Goal: Task Accomplishment & Management: Manage account settings

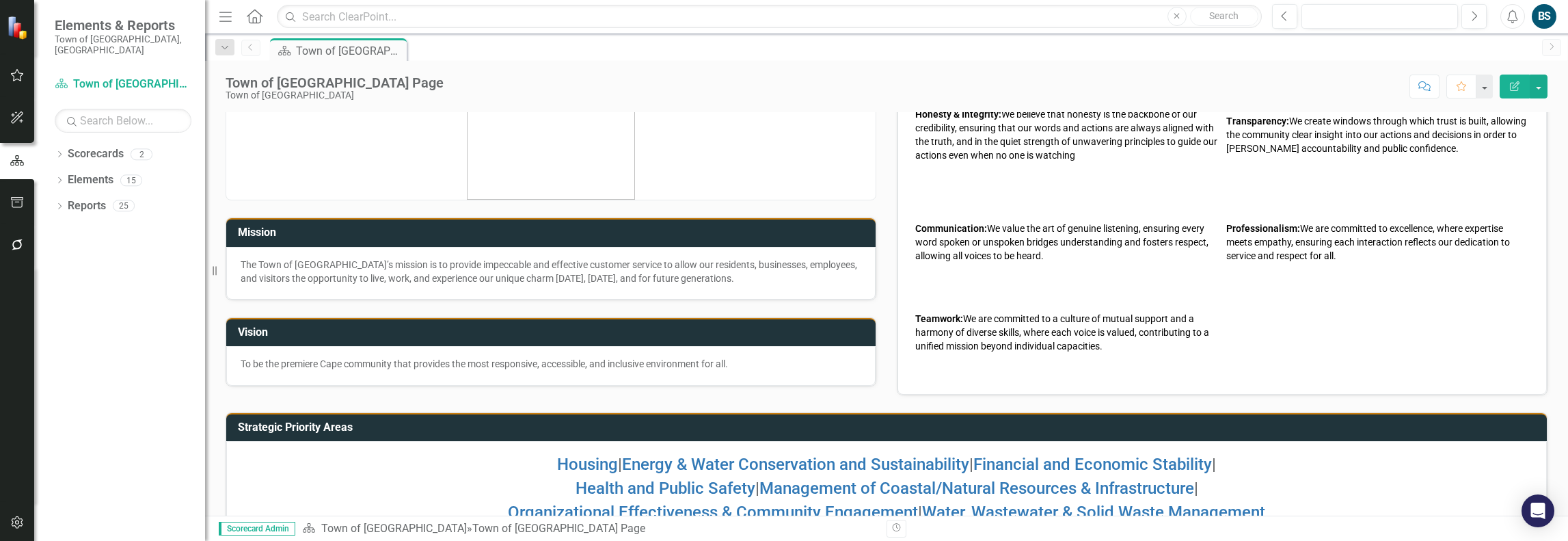
scroll to position [119, 0]
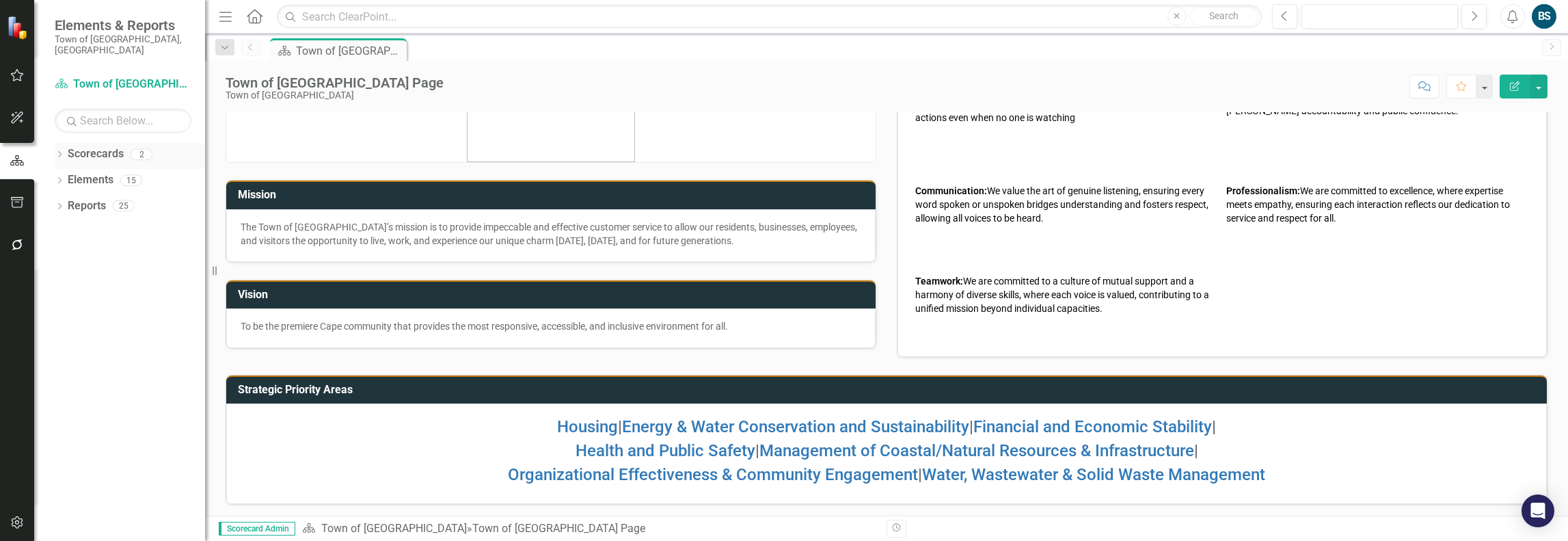
click at [59, 151] on div "Dropdown" at bounding box center [59, 156] width 10 height 11
click at [96, 172] on link "Town of [GEOGRAPHIC_DATA]" at bounding box center [140, 180] width 130 height 15
click at [15, 72] on icon "button" at bounding box center [18, 75] width 15 height 11
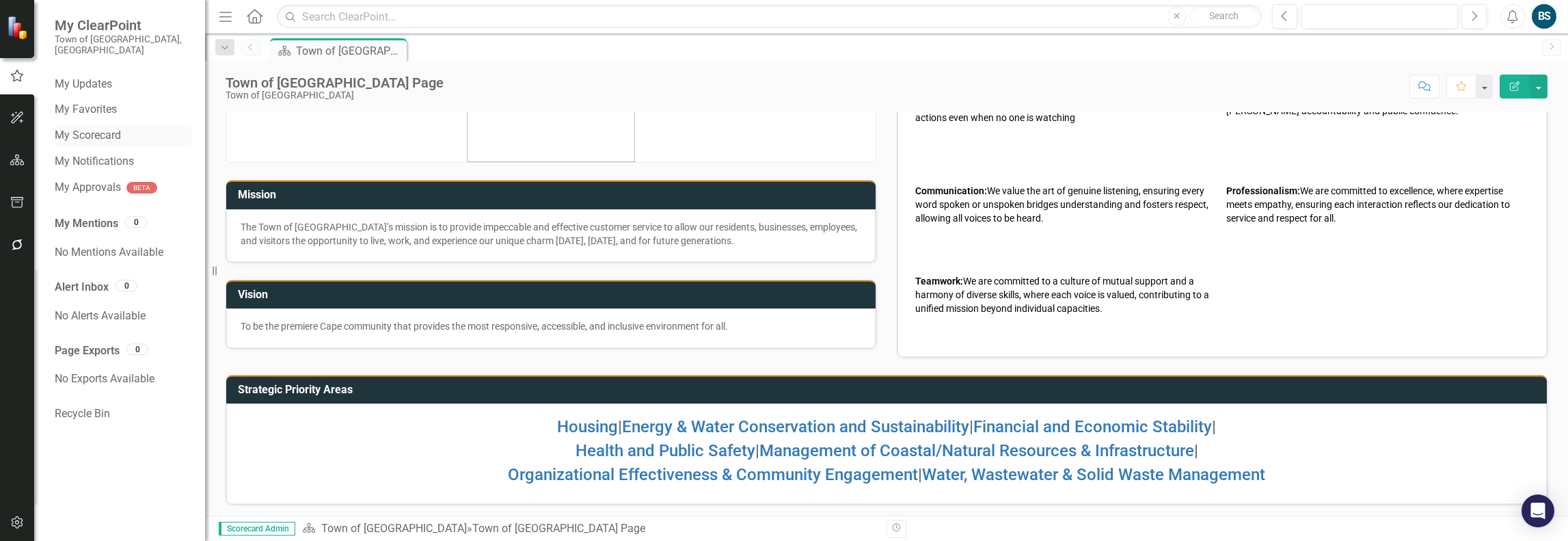
click at [97, 128] on link "My Scorecard" at bounding box center [123, 135] width 137 height 15
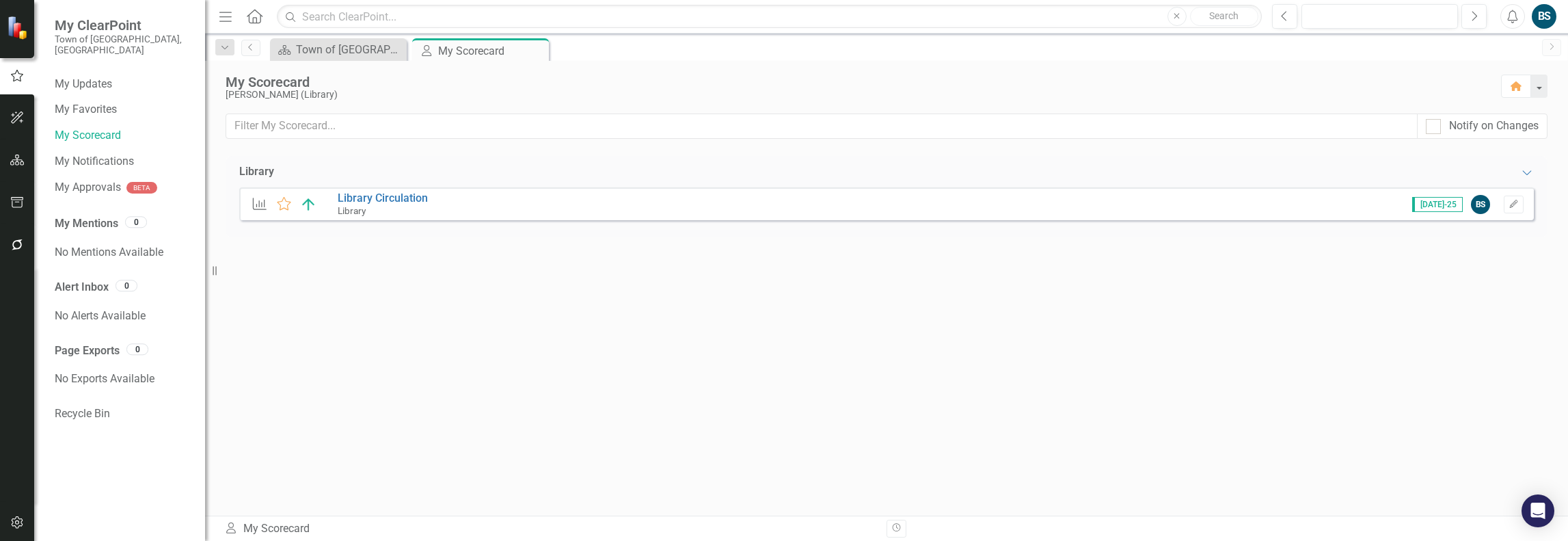
click at [448, 199] on div "KPI Favorite Library Circulation Library [DATE]-25 BS Edit" at bounding box center [886, 203] width 1295 height 33
click at [373, 194] on link "Library Circulation" at bounding box center [382, 198] width 90 height 13
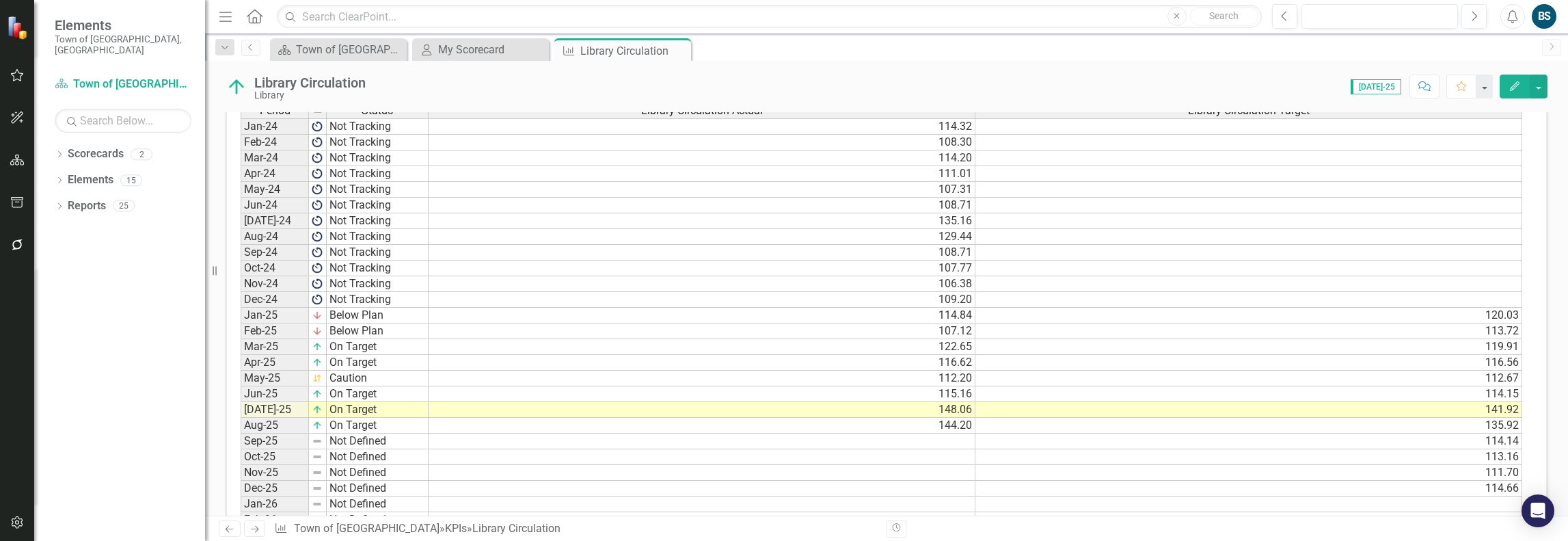
scroll to position [683, 0]
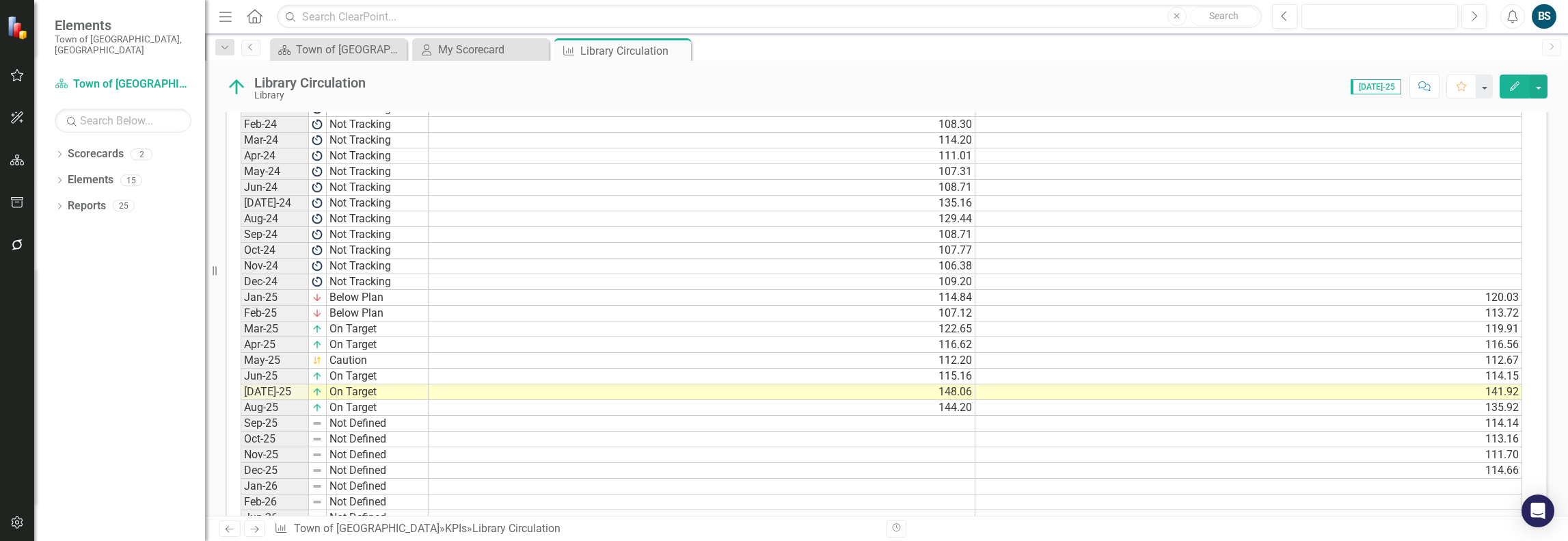
click at [933, 416] on td at bounding box center [702, 423] width 547 height 15
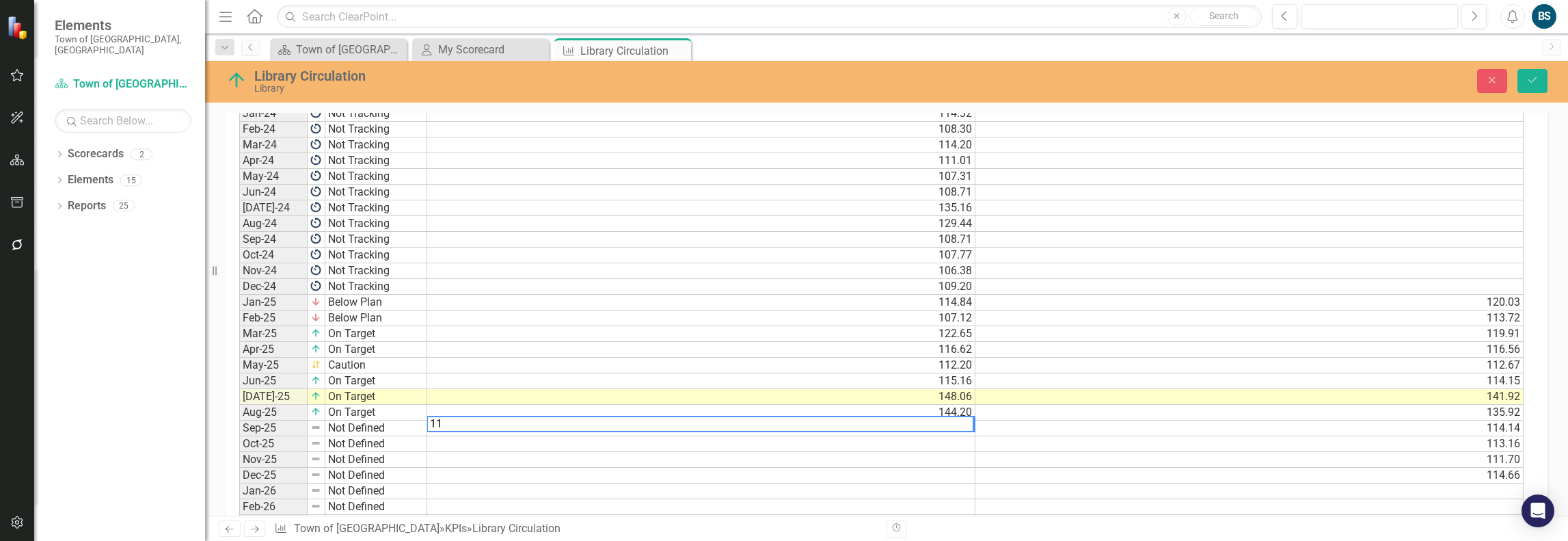
scroll to position [687, 0]
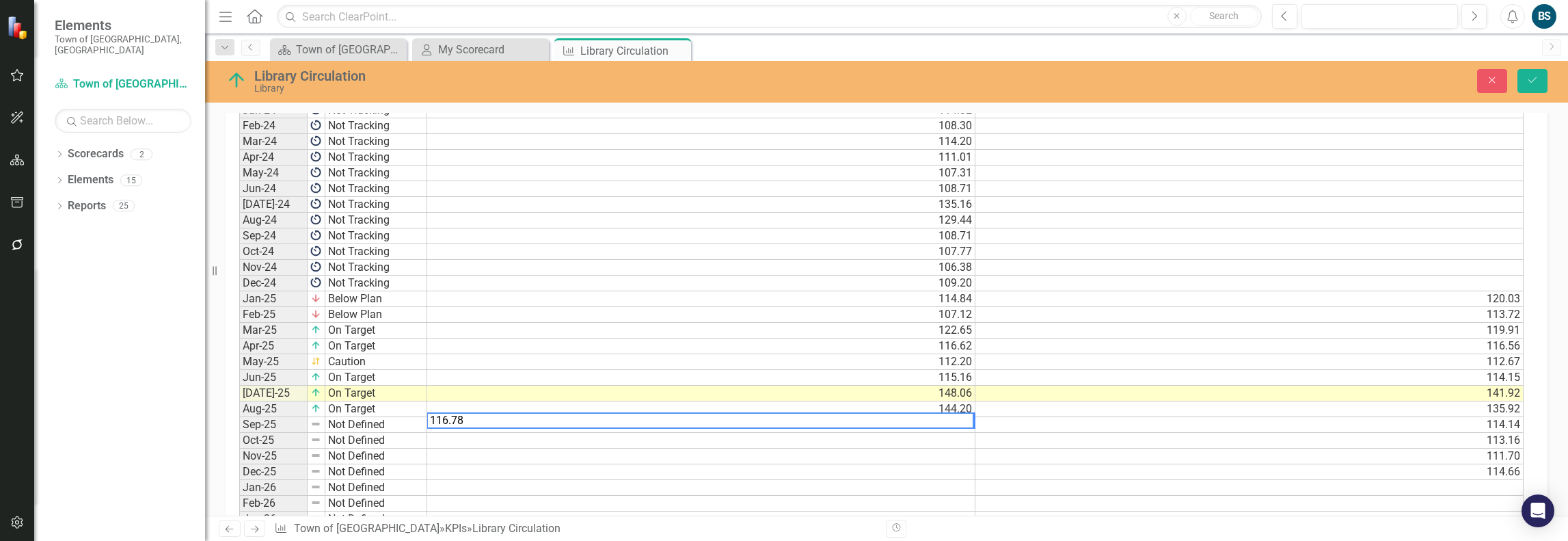
type textarea "116.78"
click at [339, 417] on td "Not Defined" at bounding box center [376, 424] width 102 height 15
click at [358, 417] on td "Not Defined" at bounding box center [376, 424] width 102 height 15
click at [408, 417] on td "Not Defined" at bounding box center [376, 424] width 102 height 15
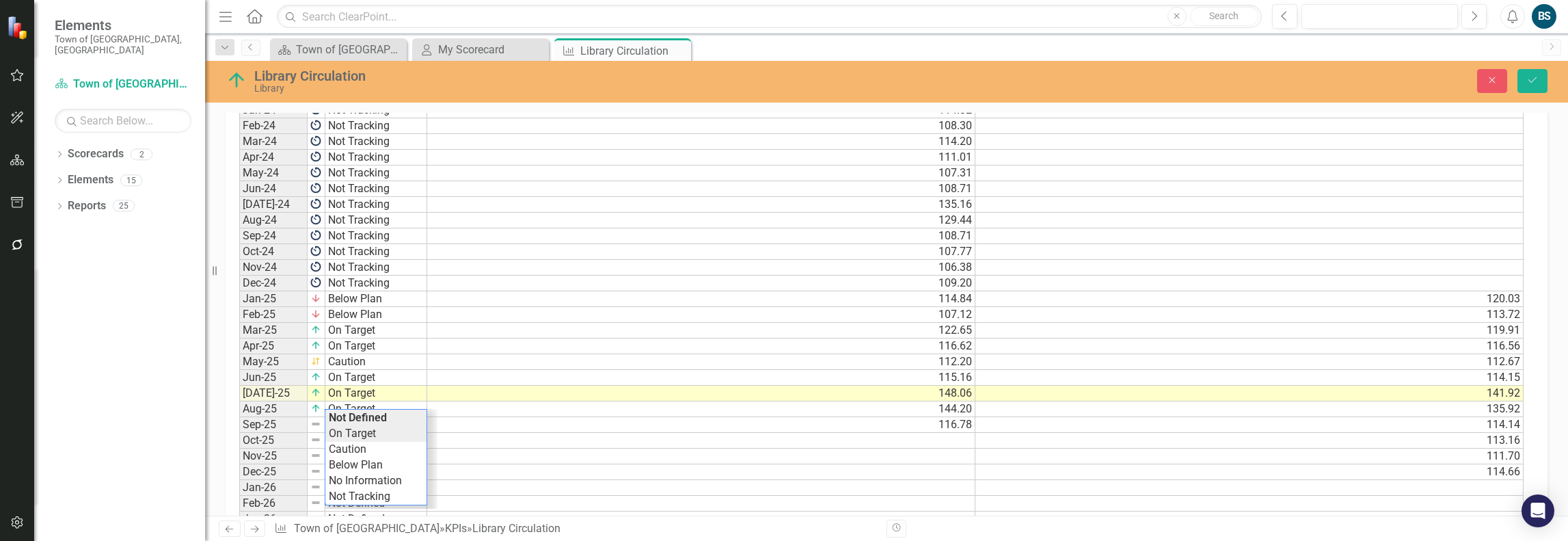
type textarea "On Target"
click at [373, 427] on div "Period Status Library Circulation Actual Library Circulation Target Jan-24 Not …" at bounding box center [881, 330] width 1285 height 489
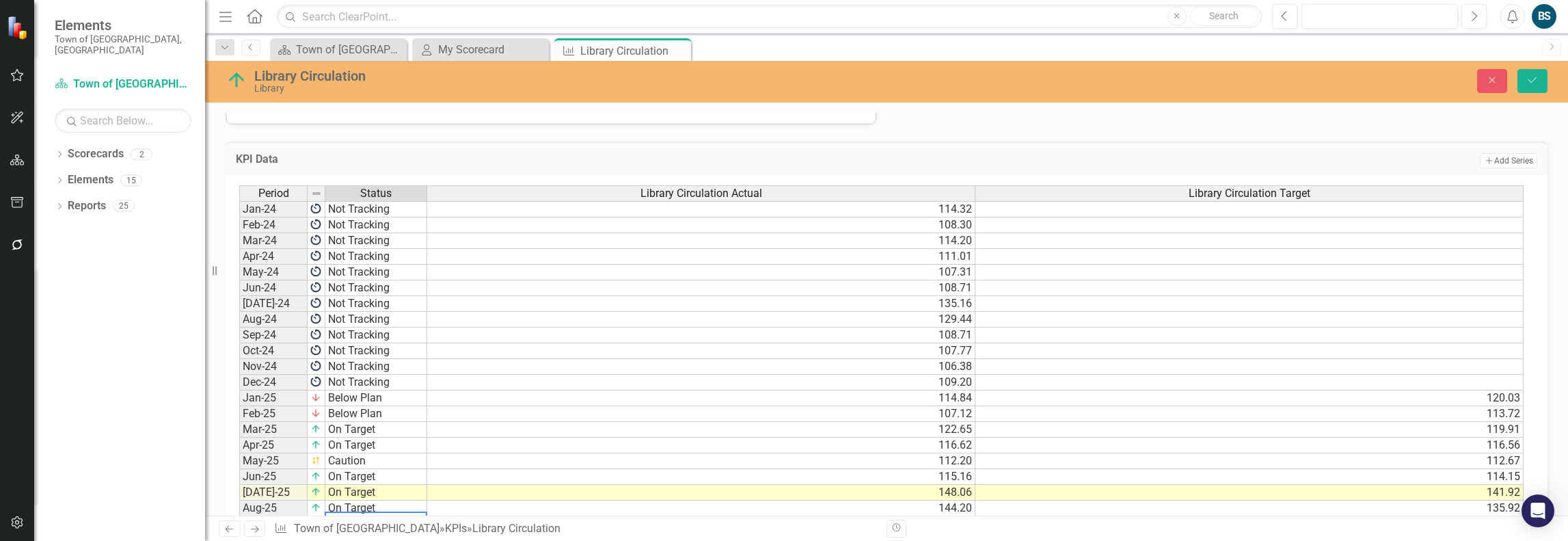
scroll to position [501, 0]
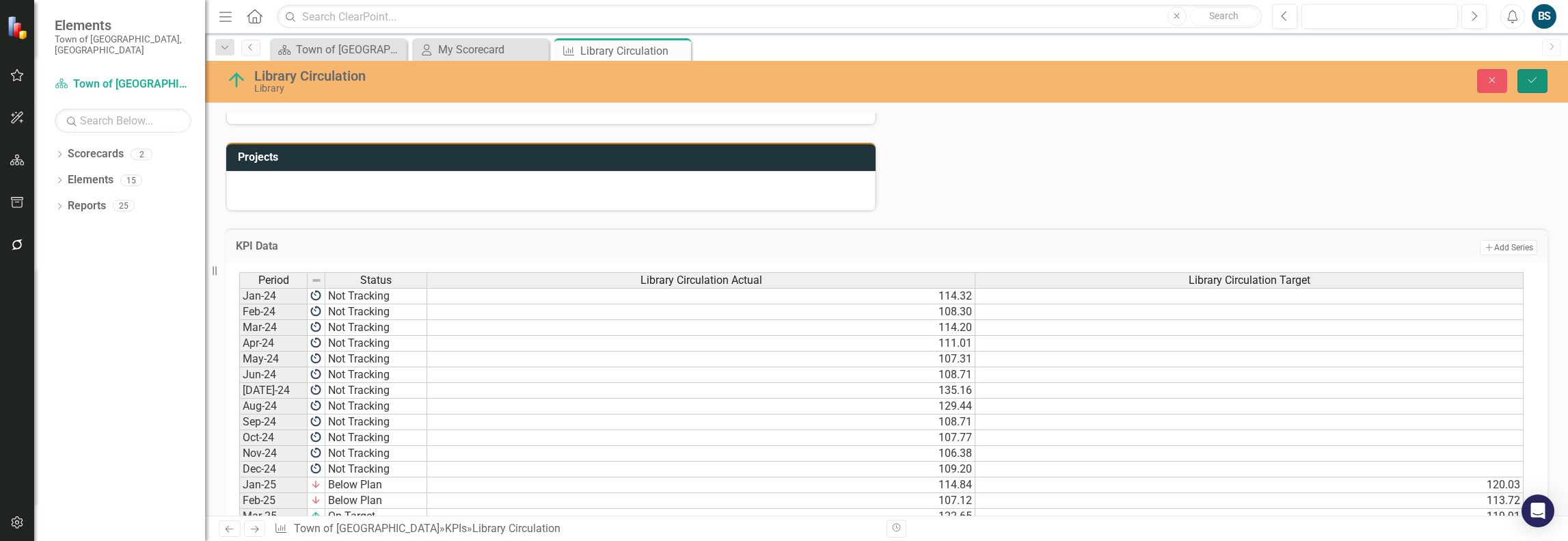
click at [1535, 80] on icon "Save" at bounding box center [1532, 80] width 12 height 10
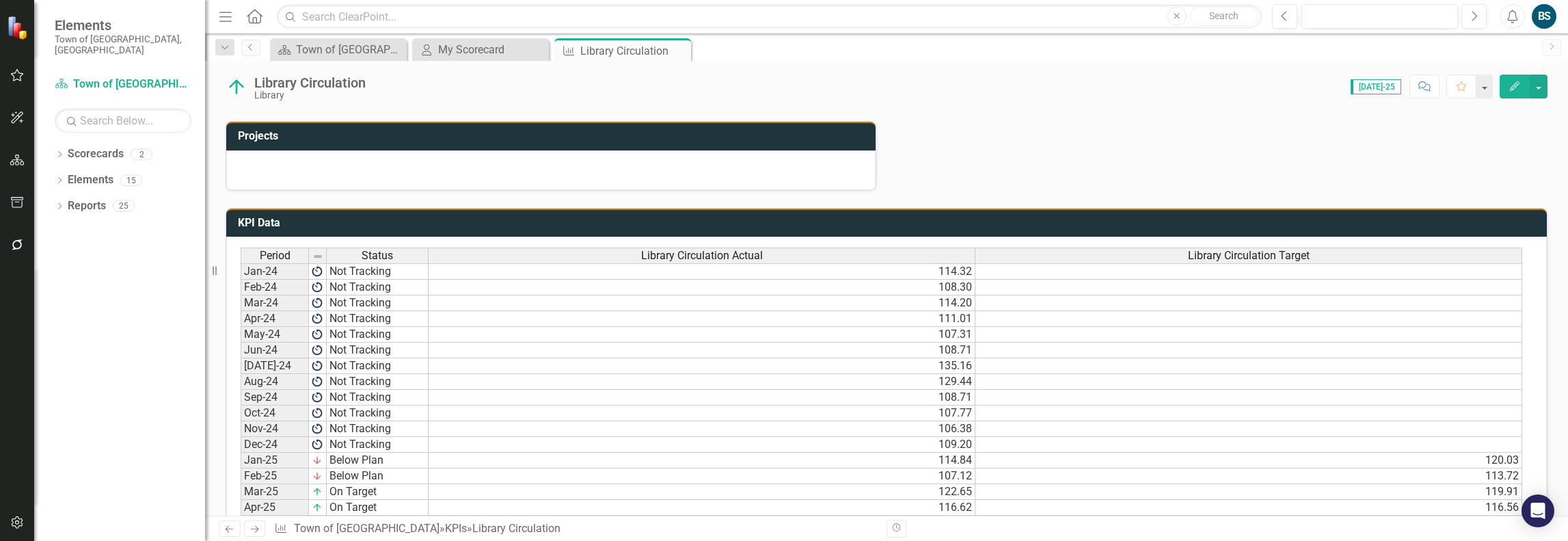
scroll to position [770, 0]
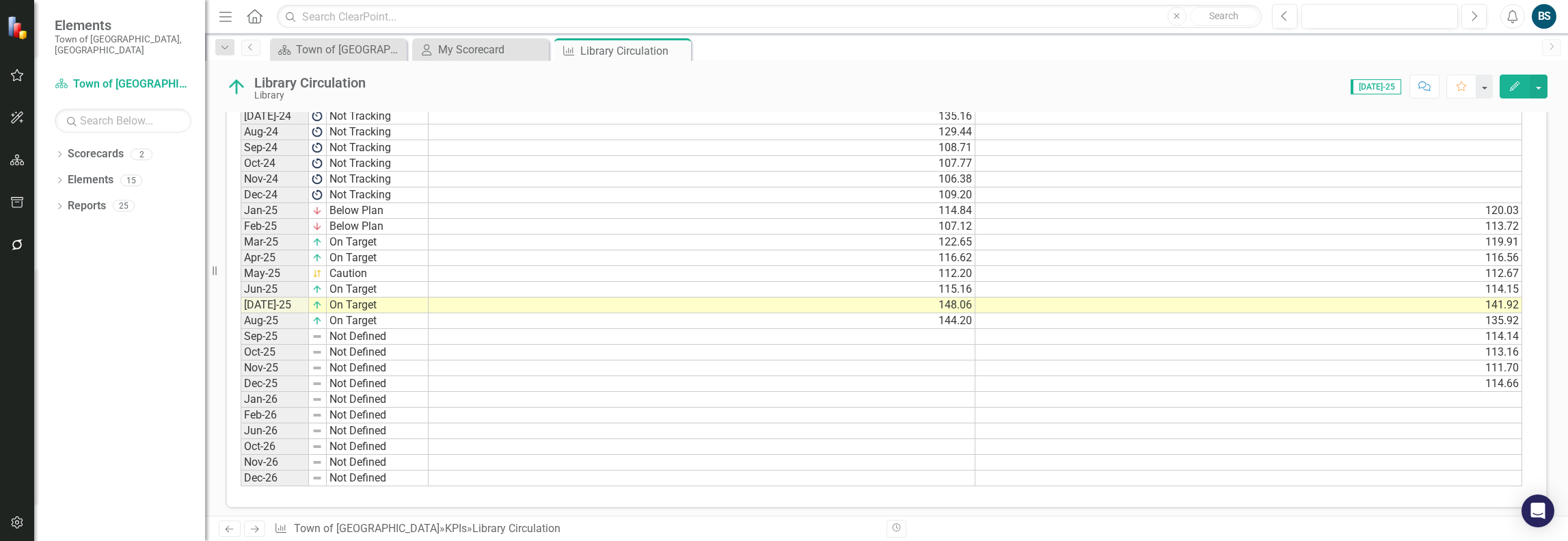
click at [1524, 88] on button "Edit" at bounding box center [1514, 86] width 30 height 24
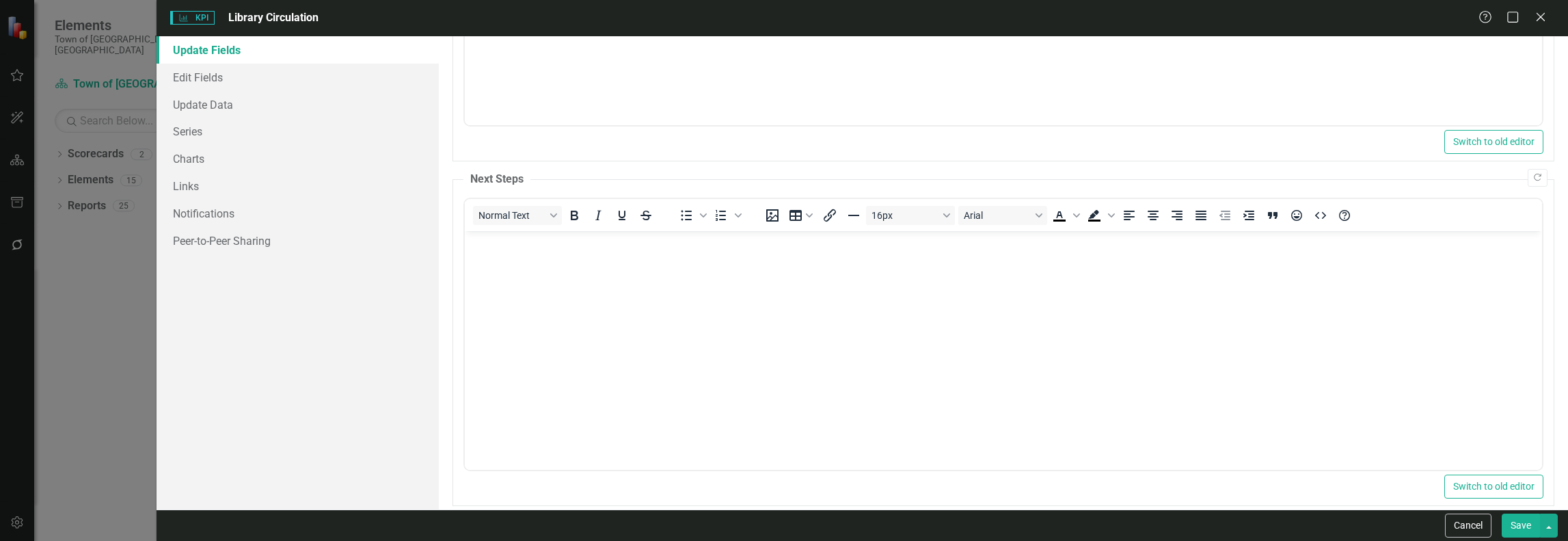
scroll to position [563, 0]
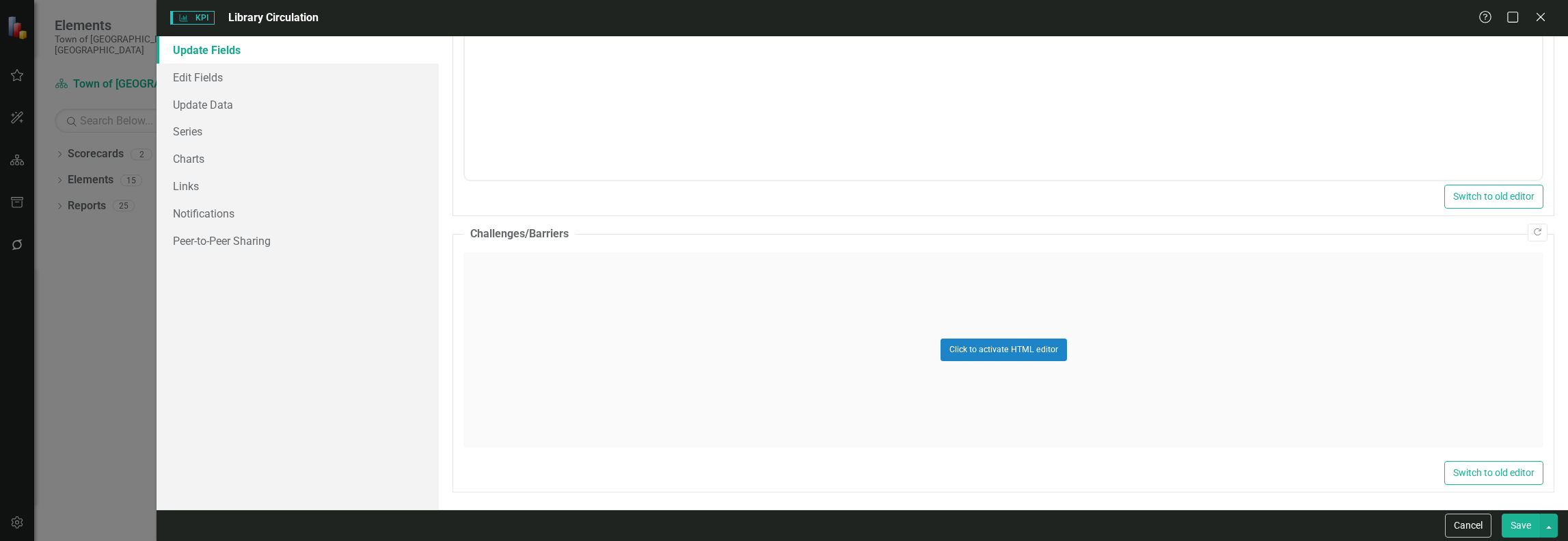
click at [95, 296] on div "KPI KPI Library Circulation Help Maximize Close Update Fields Edit Fields Updat…" at bounding box center [784, 270] width 1568 height 541
click at [194, 131] on link "Series" at bounding box center [297, 131] width 282 height 28
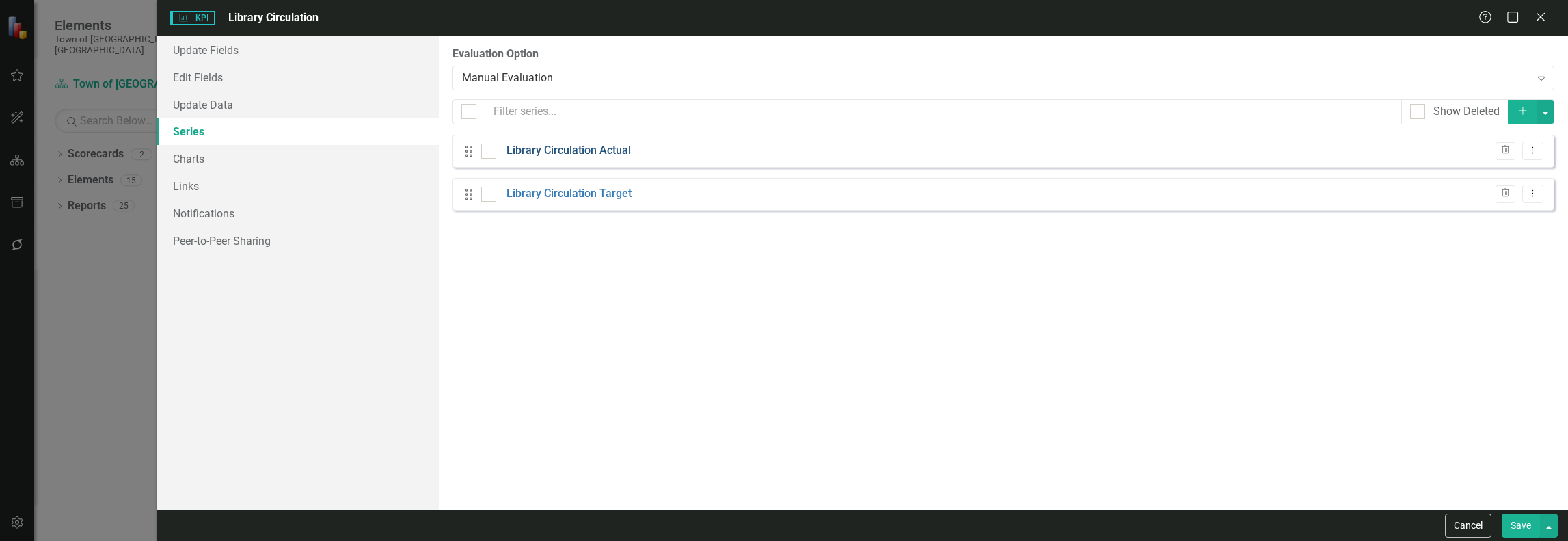
click at [614, 152] on link "Library Circulation Actual" at bounding box center [569, 151] width 124 height 15
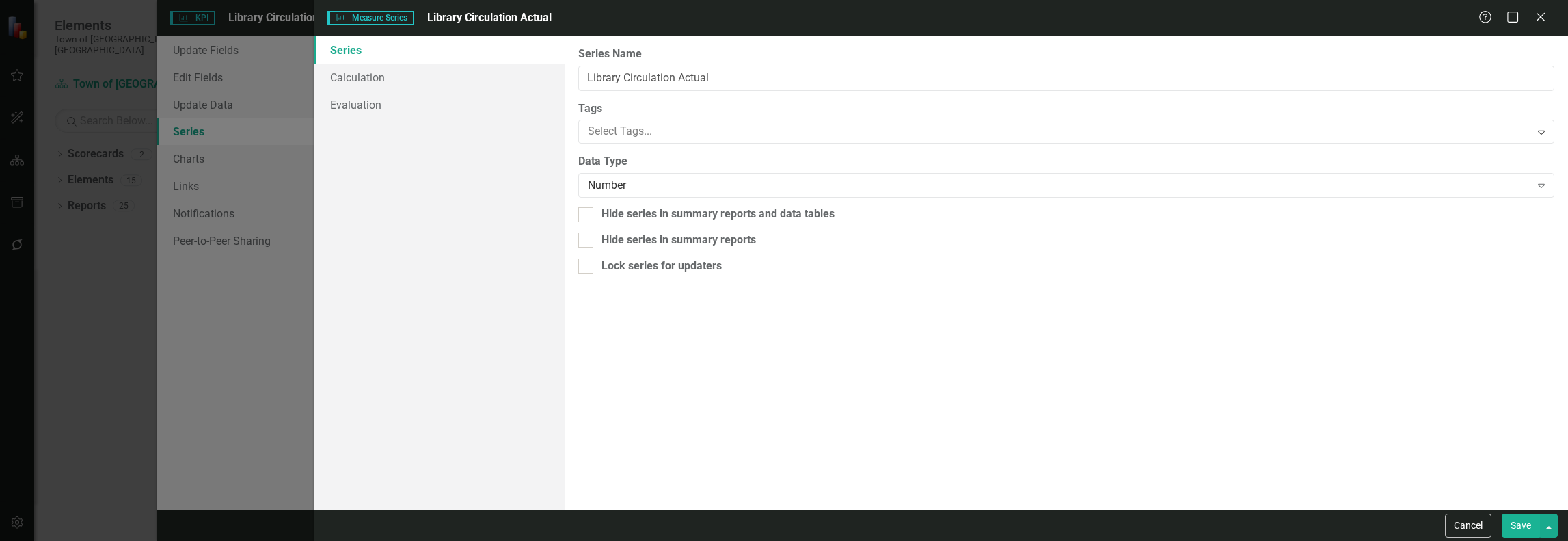
click at [68, 314] on div "Measure Series Measure Series Library Circulation Actual Help Maximize Close Se…" at bounding box center [784, 270] width 1568 height 541
click at [200, 157] on div "Measure Series Measure Series Library Circulation Actual Help Maximize Close Se…" at bounding box center [784, 270] width 1568 height 541
click at [221, 92] on div "Measure Series Measure Series Library Circulation Actual Help Maximize Close Se…" at bounding box center [784, 270] width 1568 height 541
click at [225, 107] on div "Measure Series Measure Series Library Circulation Actual Help Maximize Close Se…" at bounding box center [784, 270] width 1568 height 541
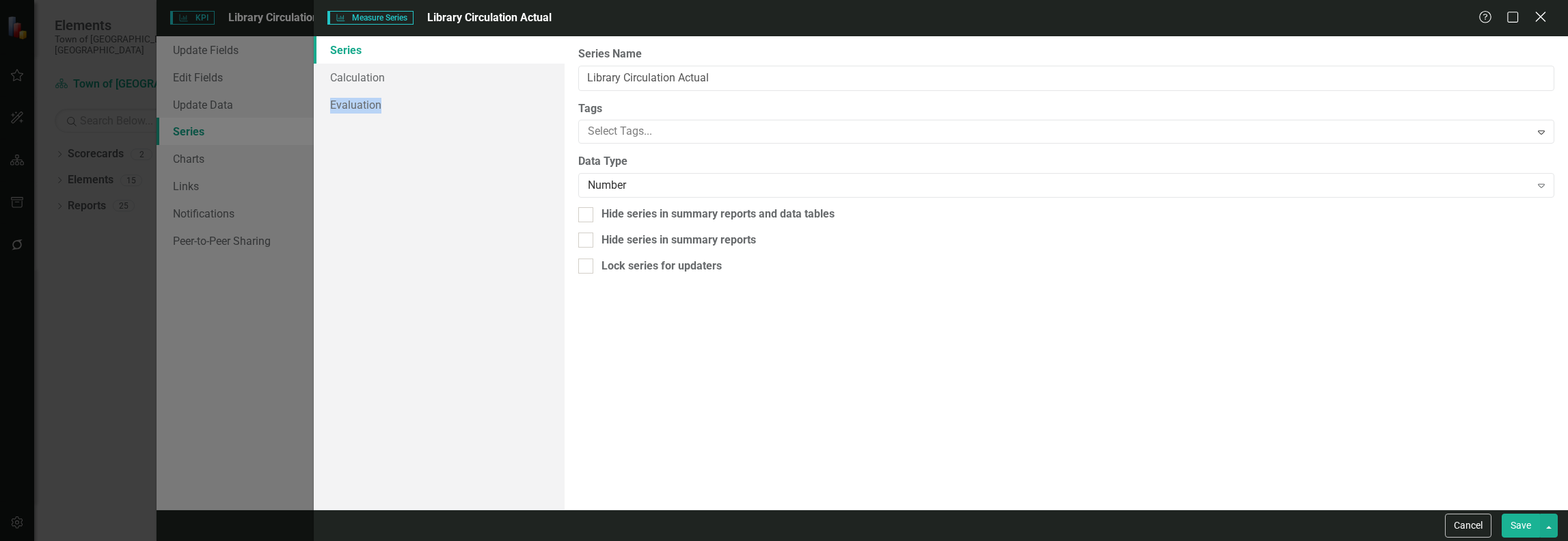
click at [1541, 20] on icon "Close" at bounding box center [1540, 17] width 17 height 13
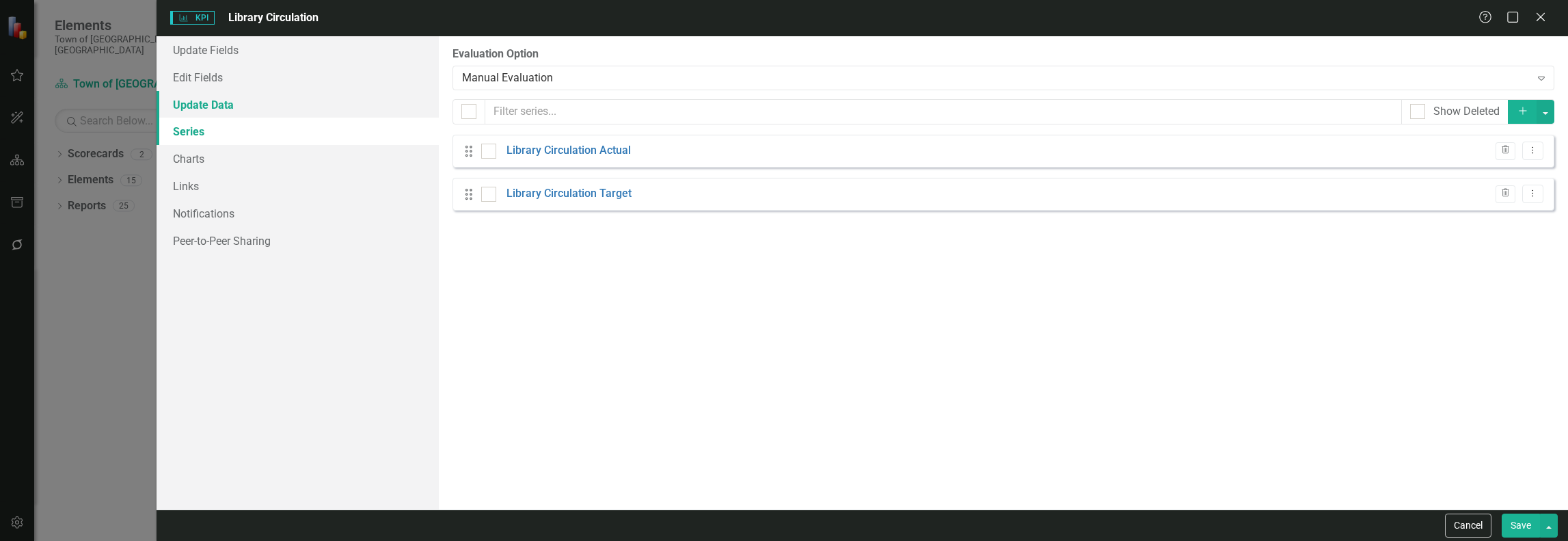
click at [221, 100] on link "Update Data" at bounding box center [297, 105] width 282 height 28
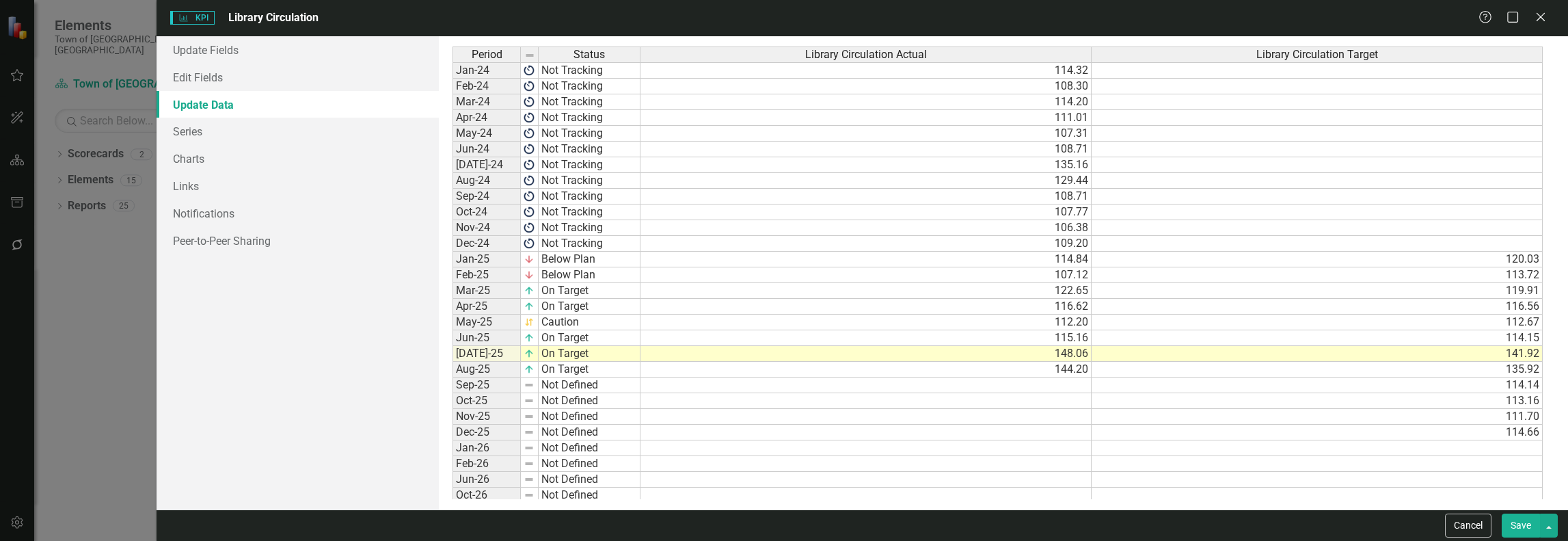
click at [1073, 377] on td at bounding box center [866, 385] width 451 height 15
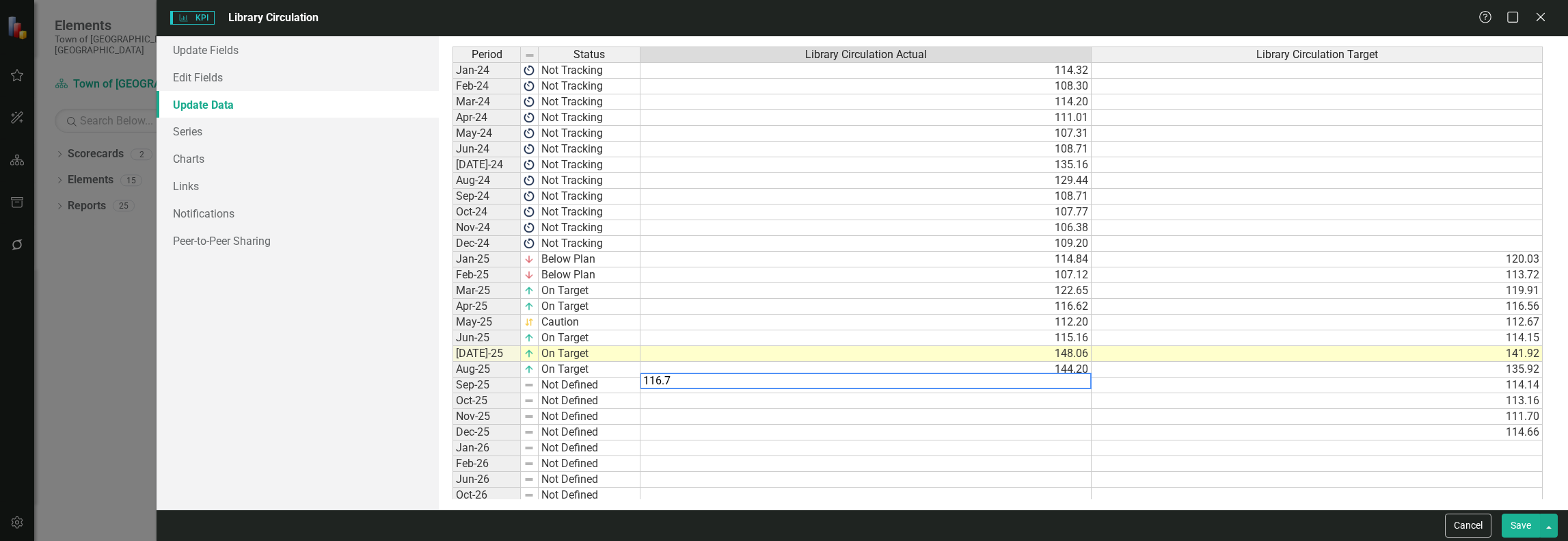
type textarea "116.78"
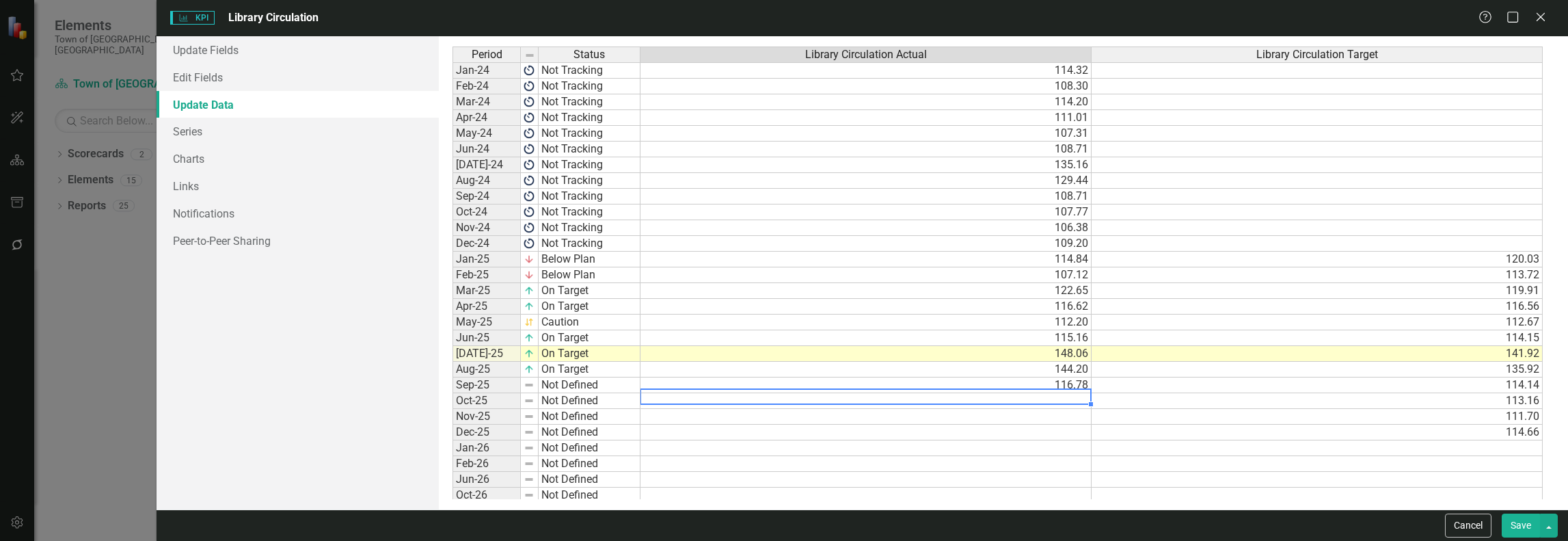
click at [566, 381] on td "Not Defined" at bounding box center [589, 385] width 102 height 15
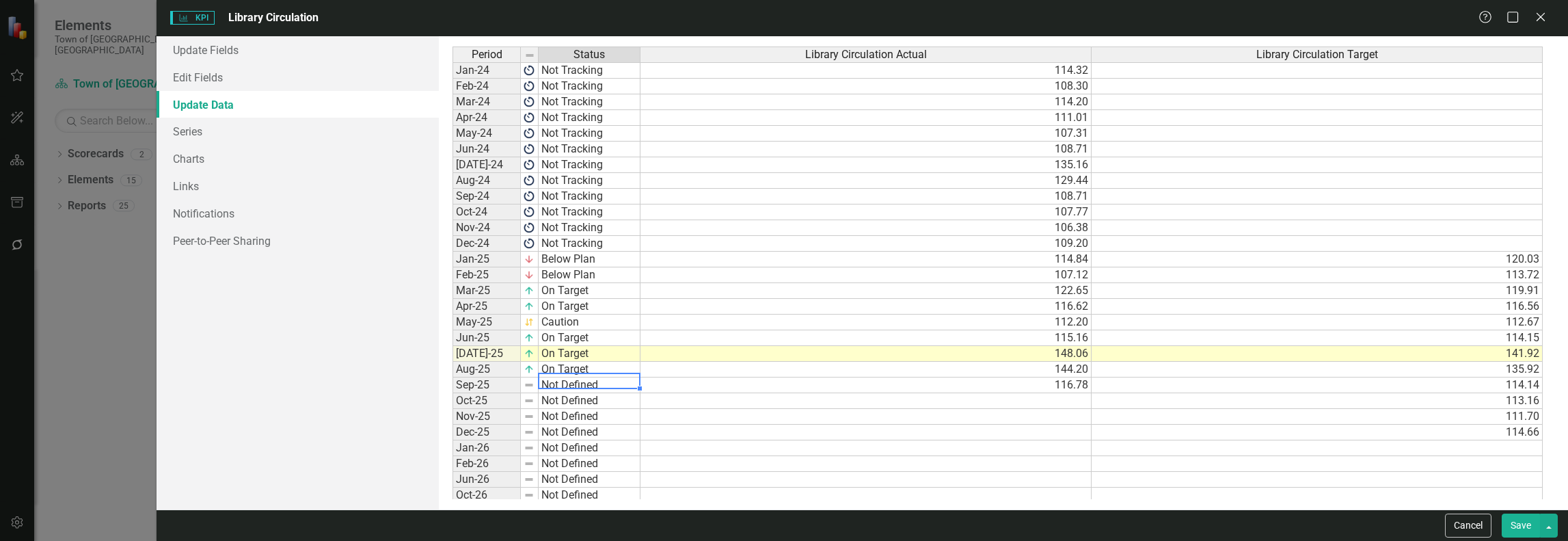
click at [609, 378] on td "Not Defined" at bounding box center [589, 385] width 102 height 15
click at [609, 377] on td "Not Defined" at bounding box center [589, 385] width 102 height 15
click at [602, 391] on div "Period Status Library Circulation Actual Library Circulation Target Jan-24 Not …" at bounding box center [1002, 273] width 1101 height 452
click at [746, 425] on td at bounding box center [866, 432] width 451 height 15
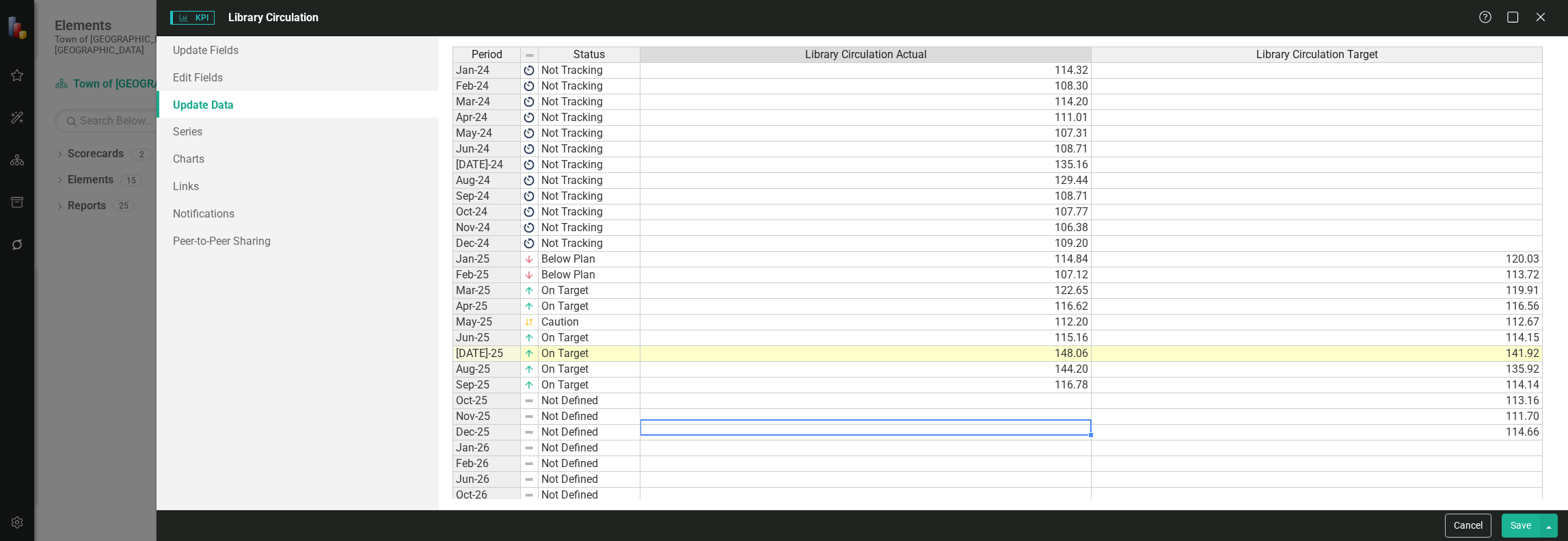
scroll to position [37, 0]
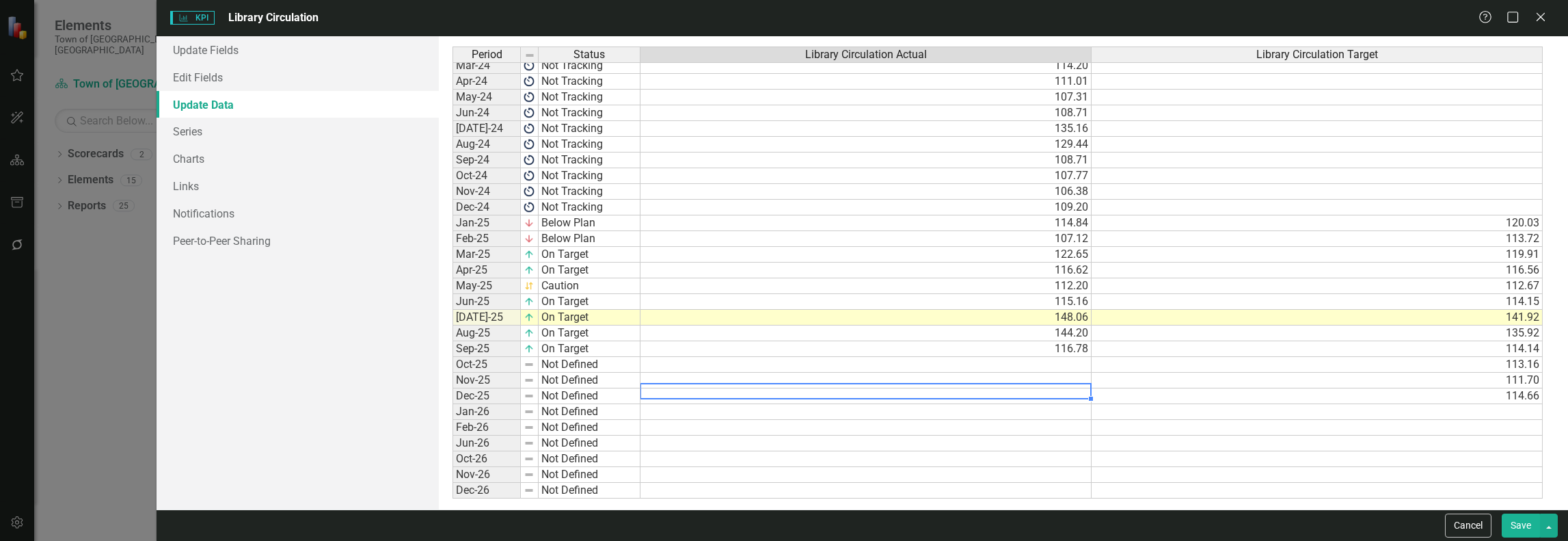
click at [1533, 530] on button "Save" at bounding box center [1521, 525] width 38 height 24
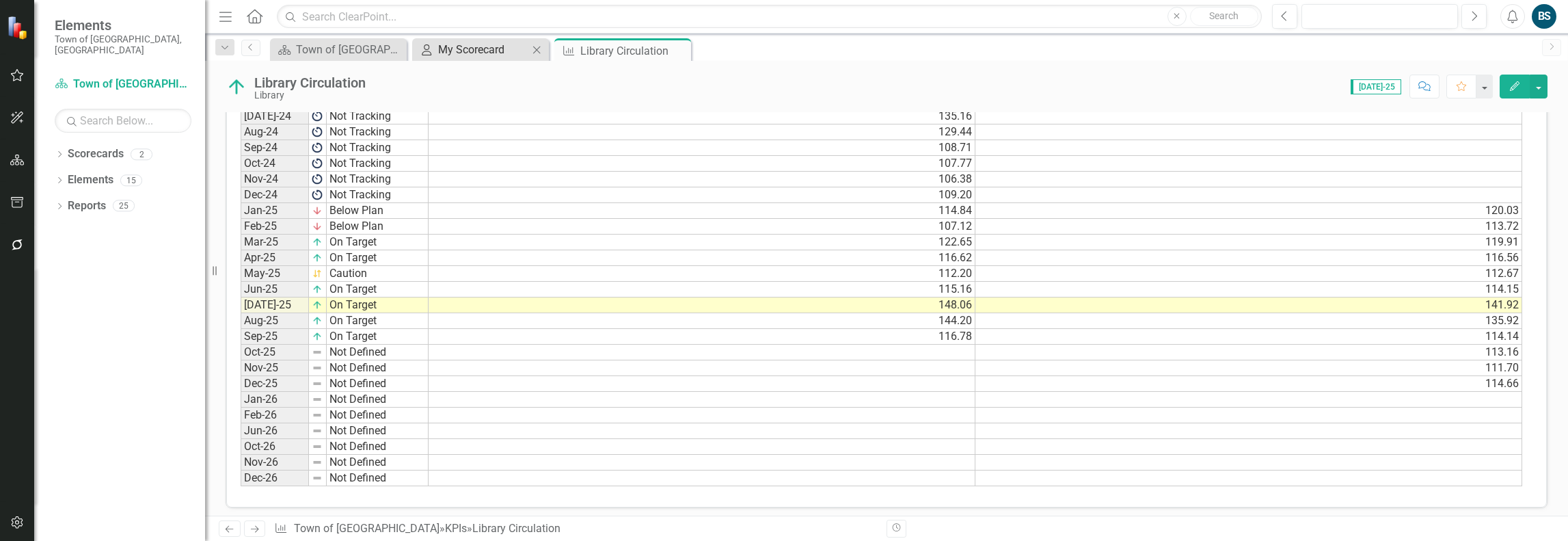
click at [487, 50] on div "My Scorecard" at bounding box center [483, 49] width 90 height 17
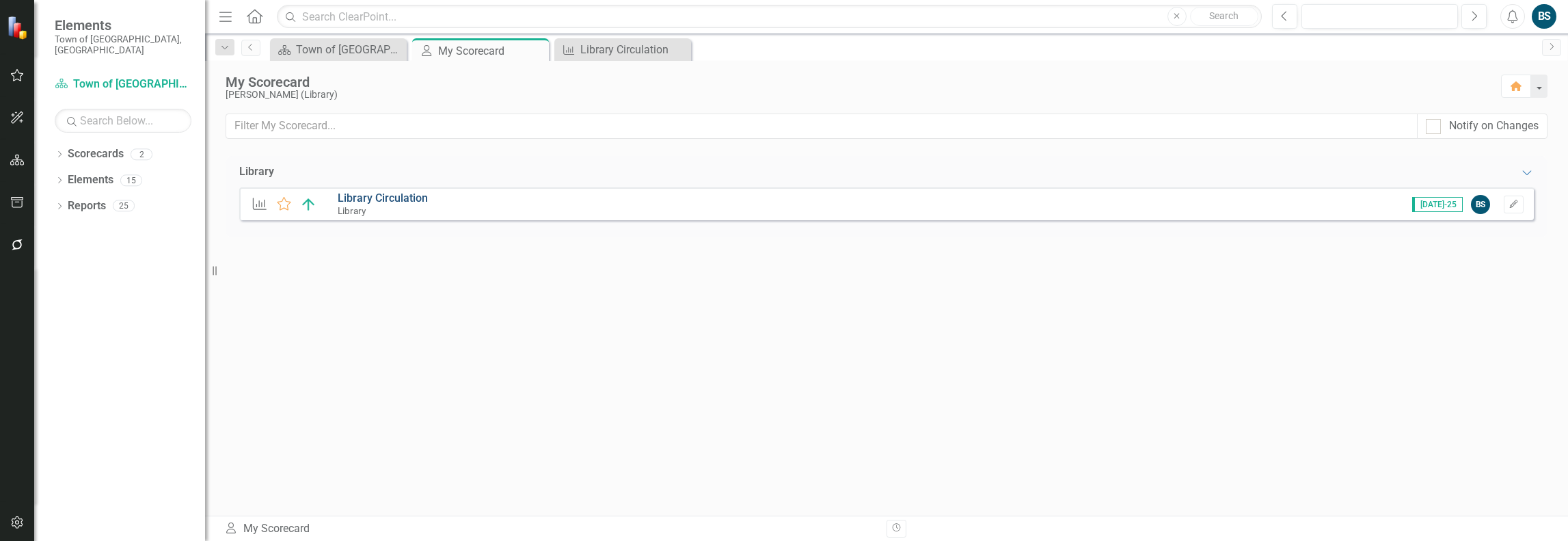
click at [372, 201] on link "Library Circulation" at bounding box center [382, 198] width 90 height 13
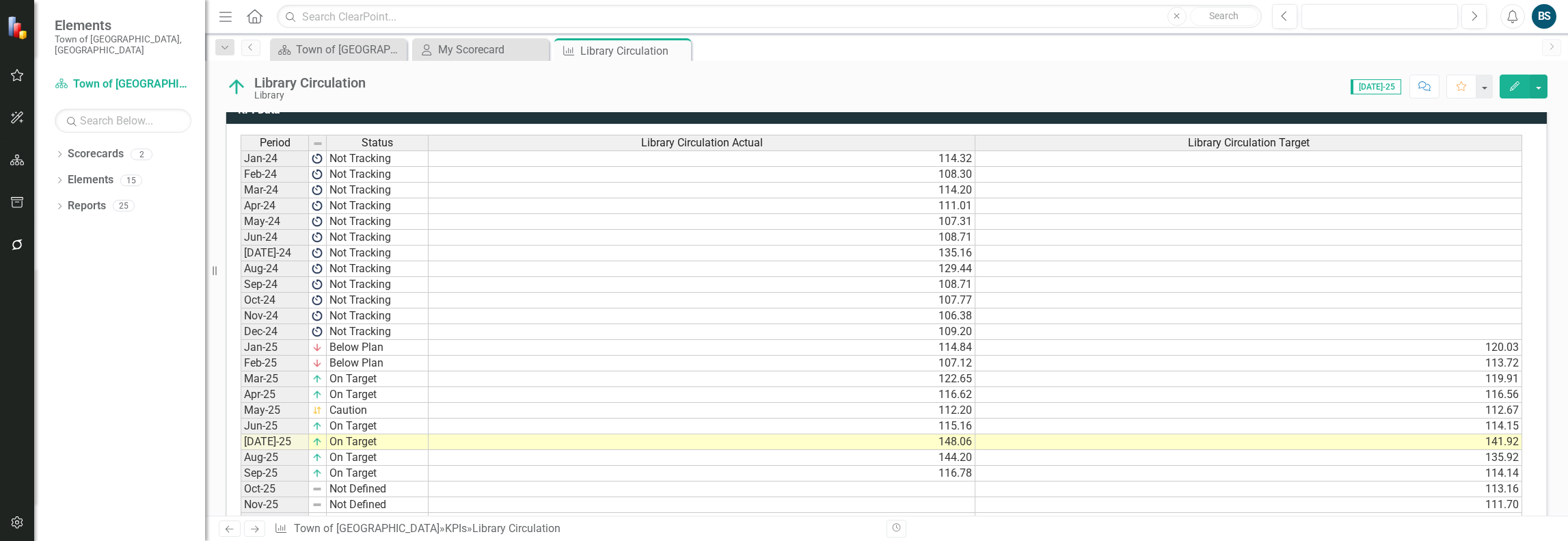
scroll to position [770, 0]
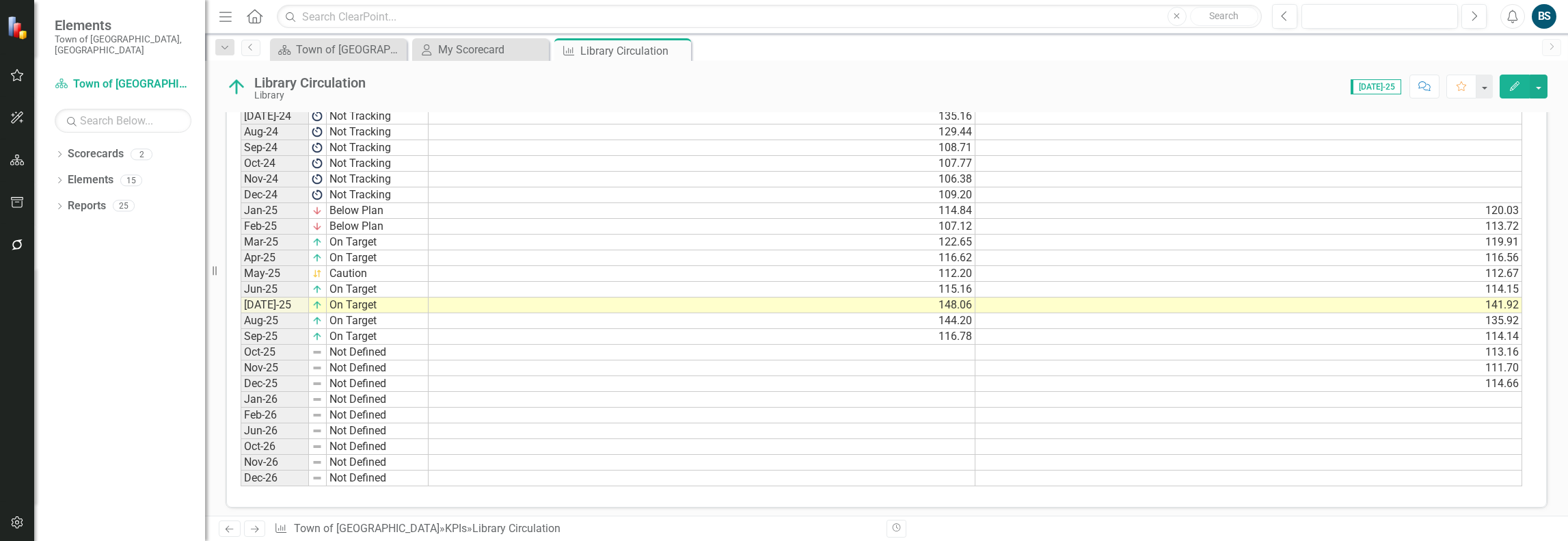
click at [1549, 15] on div "BS" at bounding box center [1544, 16] width 24 height 24
click at [1504, 168] on link "Logout Log Out" at bounding box center [1501, 172] width 108 height 25
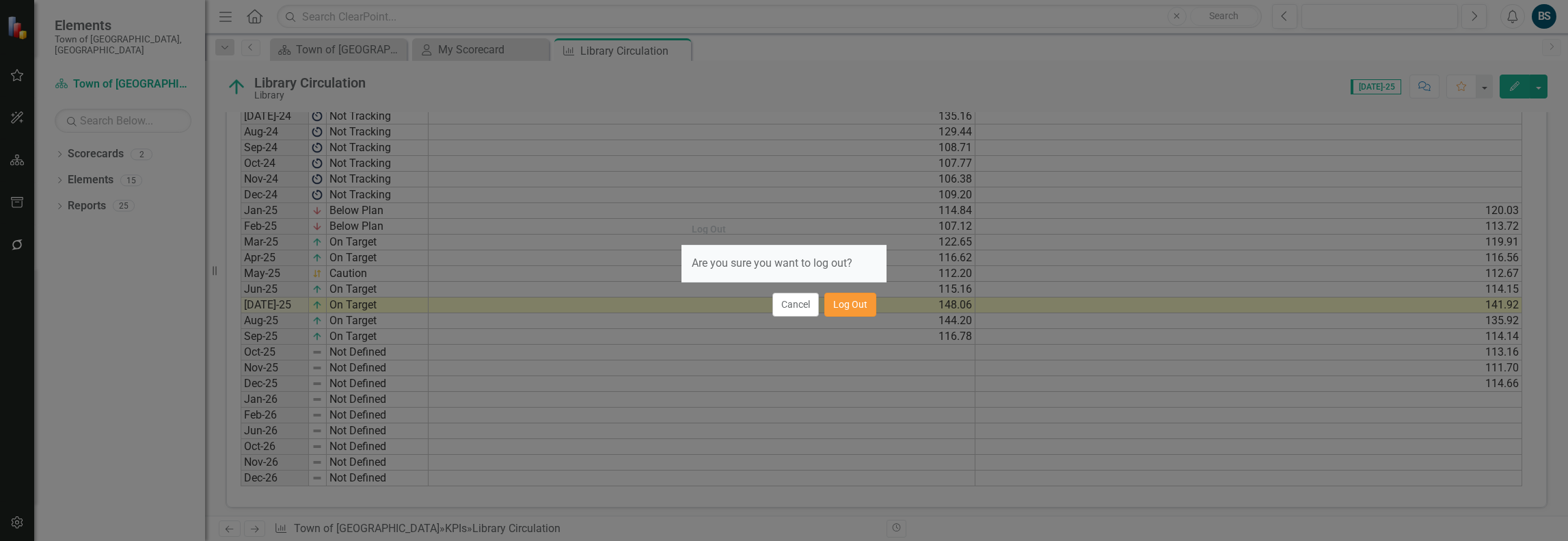
click at [864, 301] on button "Log Out" at bounding box center [850, 304] width 52 height 24
